Goal: Transaction & Acquisition: Download file/media

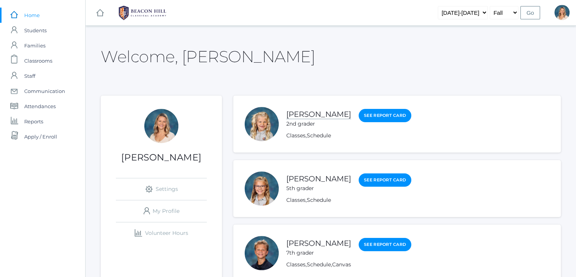
click at [295, 116] on link "[PERSON_NAME]" at bounding box center [318, 113] width 65 height 9
click at [301, 135] on link "Classes" at bounding box center [295, 135] width 19 height 7
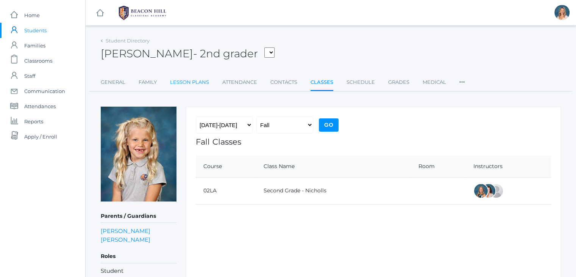
click at [193, 78] on link "Lesson Plans" at bounding box center [189, 82] width 39 height 15
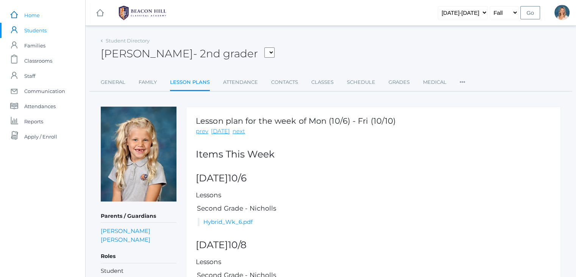
click at [33, 18] on span "Home" at bounding box center [32, 15] width 16 height 15
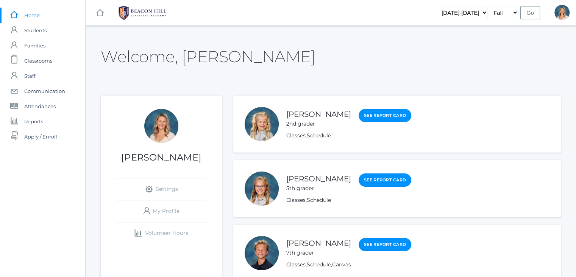
click at [299, 133] on link "Classes" at bounding box center [295, 135] width 19 height 7
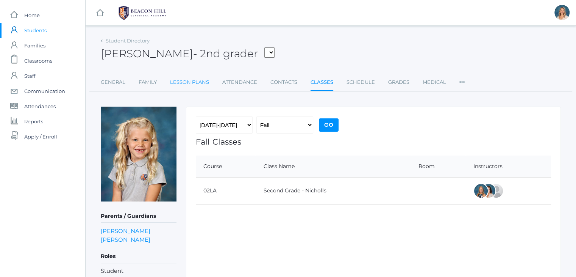
click at [193, 82] on link "Lesson Plans" at bounding box center [189, 82] width 39 height 15
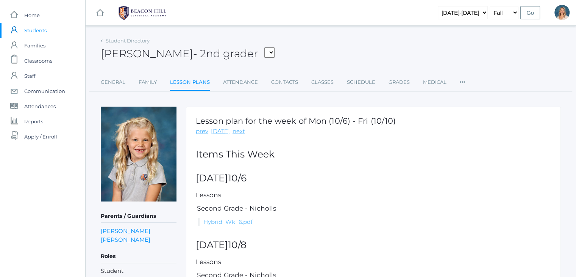
click at [234, 220] on link "Hybrid_Wk_6.pdf" at bounding box center [227, 221] width 49 height 7
click at [34, 14] on span "Home" at bounding box center [32, 15] width 16 height 15
